Goal: Task Accomplishment & Management: Use online tool/utility

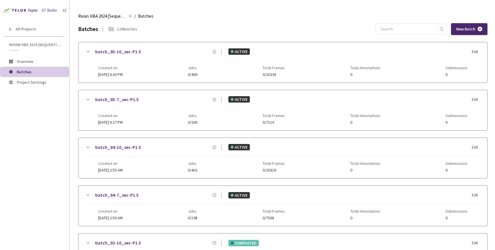
scroll to position [157, 0]
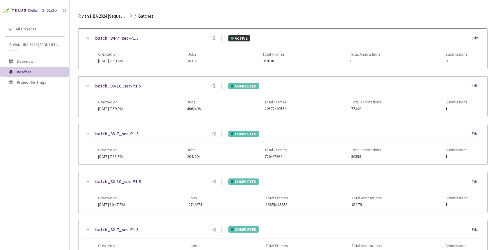
click at [124, 133] on link "batch_83-7_sec-P1.5" at bounding box center [116, 133] width 43 height 7
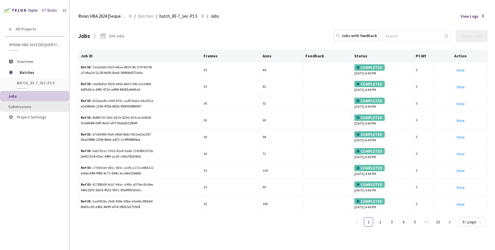
click at [35, 106] on span "Submissions" at bounding box center [36, 106] width 57 height 5
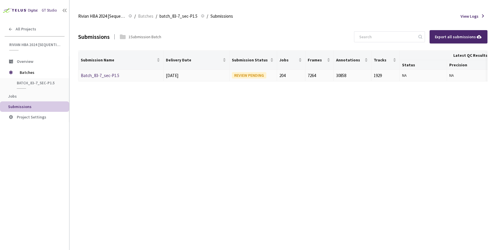
click at [105, 76] on link "Batch_83-7_sec-P1.5" at bounding box center [100, 76] width 39 height 6
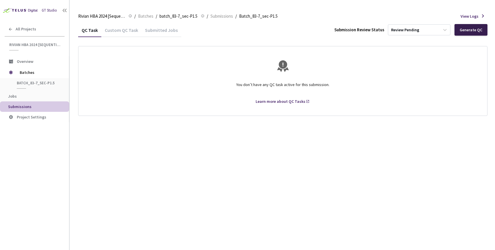
click at [467, 30] on div "Generate QC" at bounding box center [471, 30] width 23 height 5
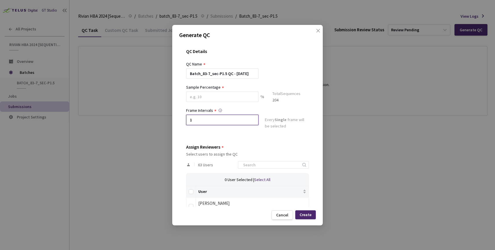
click at [208, 115] on input "1" at bounding box center [222, 120] width 72 height 10
type input "2"
click at [201, 97] on input at bounding box center [222, 97] width 72 height 10
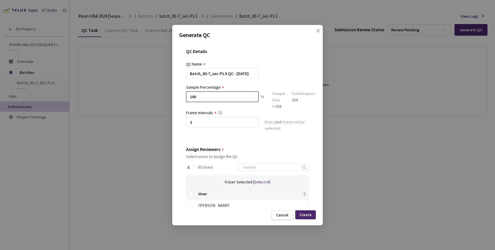
type input "100"
click at [215, 136] on div "QC Details QC Name Batch_83-7_sec-P1.5 QC - [DATE] Sample Percentage 100 % Samp…" at bounding box center [247, 124] width 137 height 165
click at [191, 192] on input "Select all" at bounding box center [191, 194] width 5 height 5
checkbox input "true"
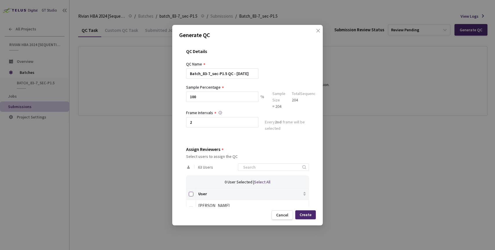
checkbox input "true"
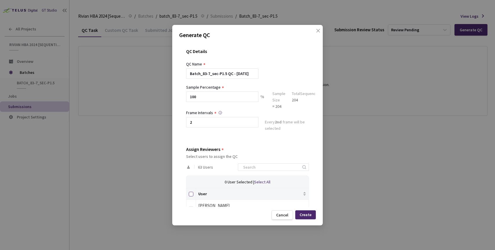
checkbox input "true"
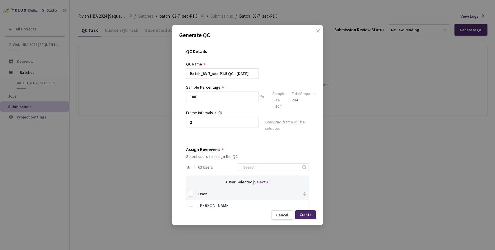
checkbox input "true"
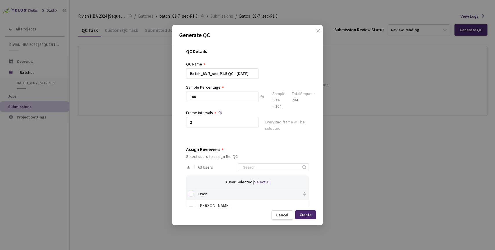
checkbox input "true"
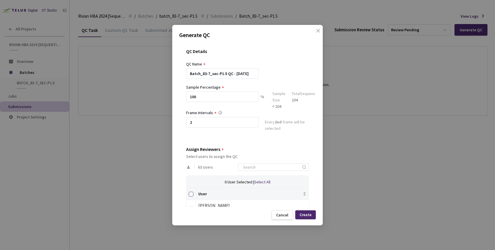
checkbox input "true"
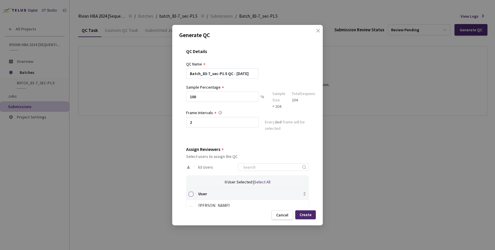
checkbox input "true"
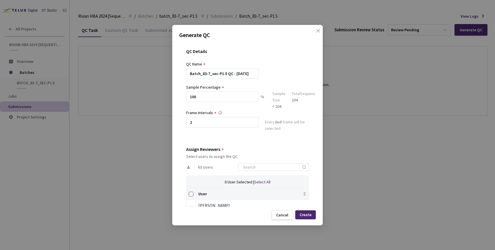
checkbox input "true"
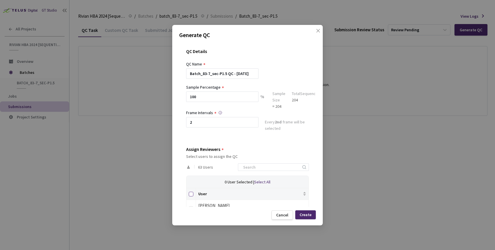
checkbox input "true"
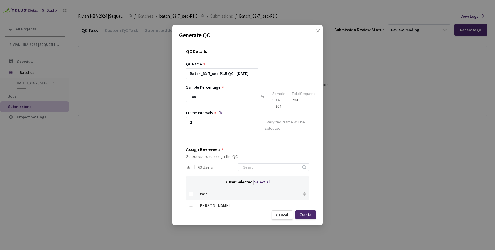
checkbox input "true"
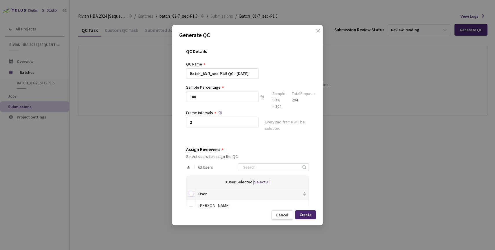
checkbox input "true"
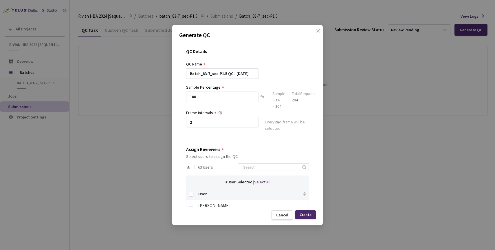
checkbox input "true"
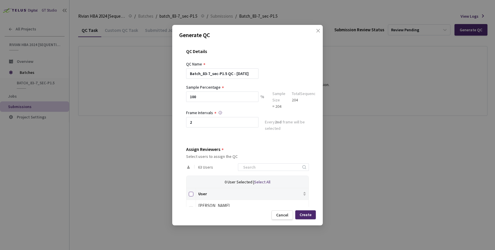
checkbox input "true"
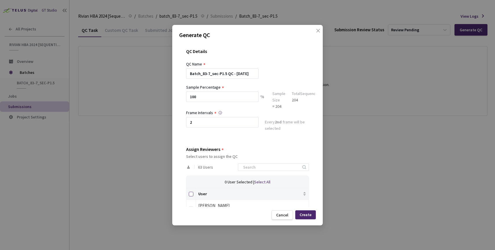
checkbox input "true"
click at [309, 215] on div "Create" at bounding box center [306, 214] width 12 height 5
